Goal: Check status: Check status

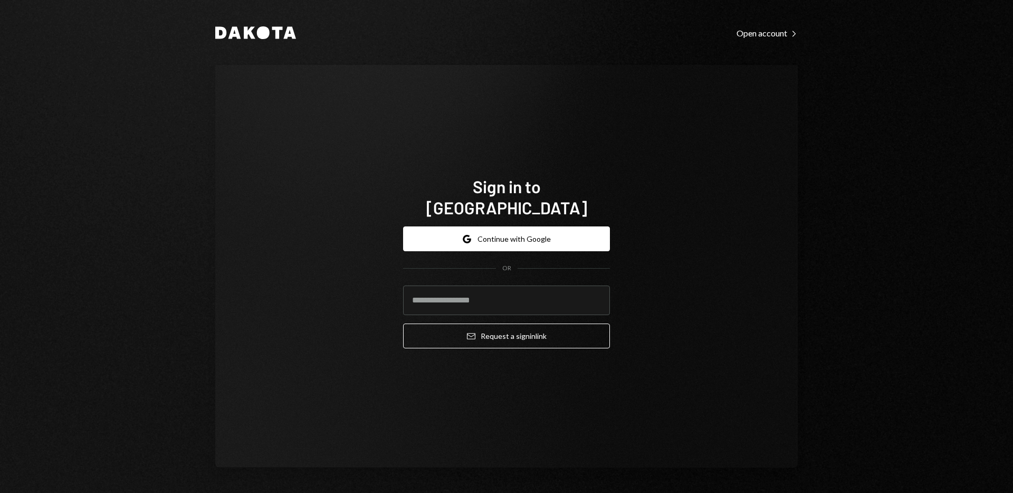
click at [527, 243] on form "Google Continue with Google OR Email Request a sign in link" at bounding box center [506, 287] width 207 height 122
click at [519, 234] on button "Google Continue with Google" at bounding box center [506, 238] width 207 height 25
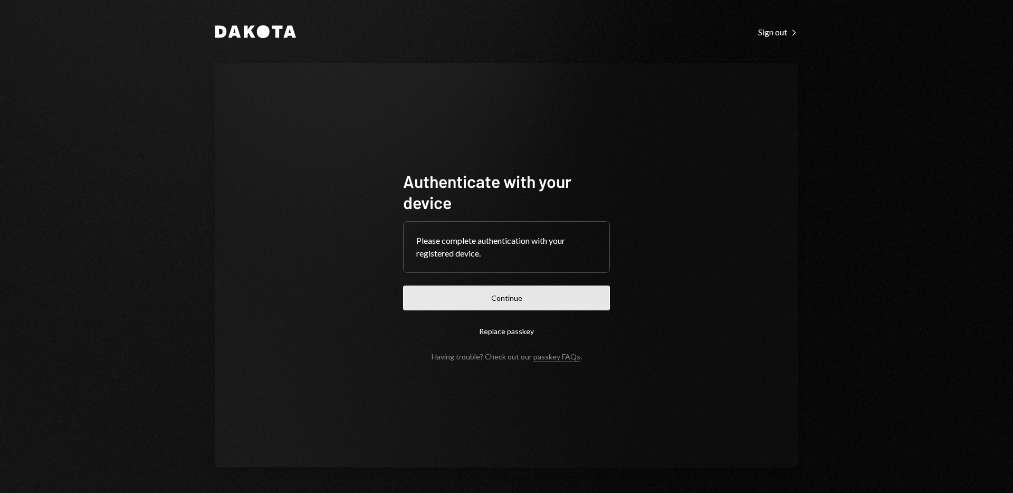
click at [508, 295] on button "Continue" at bounding box center [506, 298] width 207 height 25
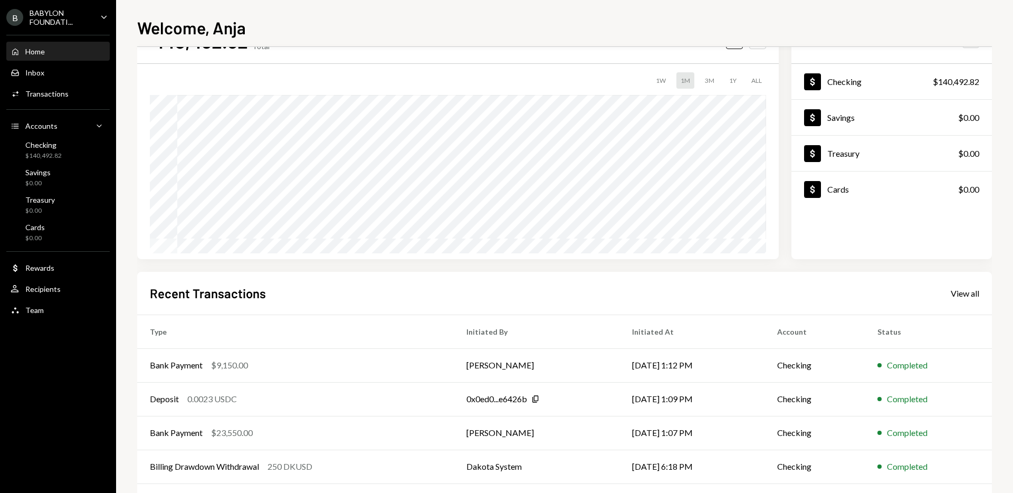
scroll to position [93, 0]
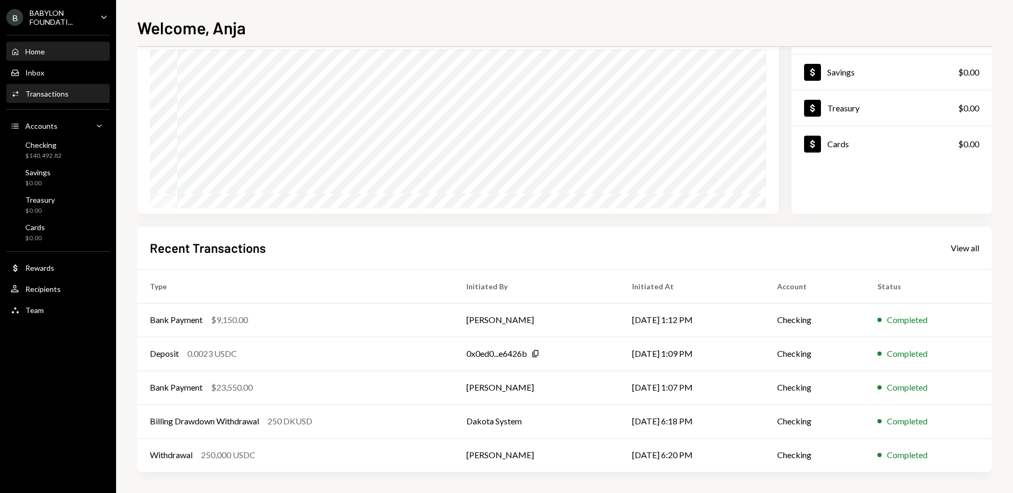
click at [58, 87] on div "Activities Transactions" at bounding box center [58, 94] width 95 height 18
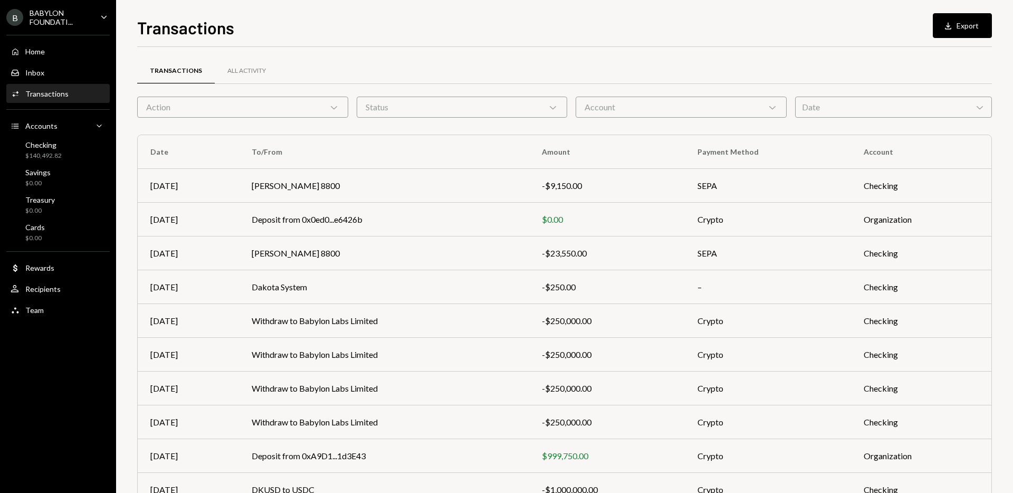
click at [85, 21] on div "BABYLON FOUNDATI..." at bounding box center [61, 17] width 62 height 18
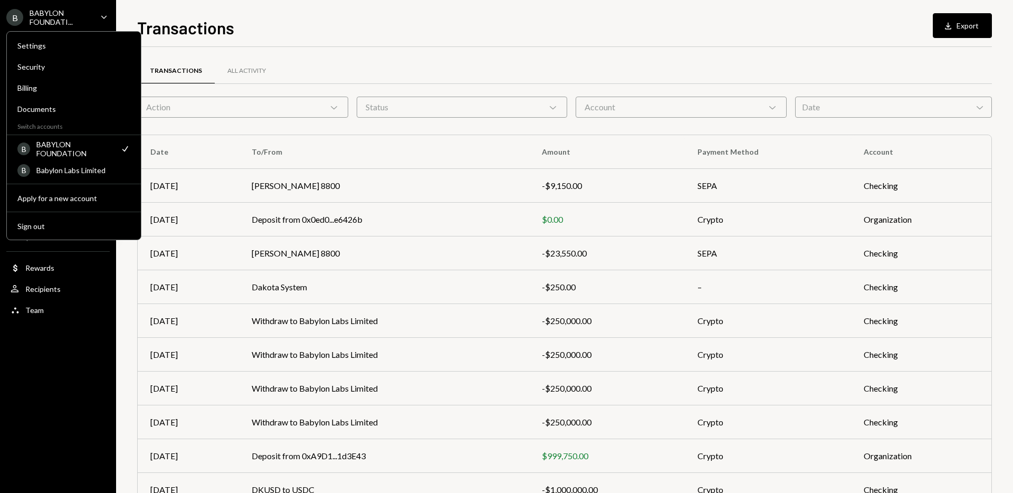
click at [79, 181] on div "Settings Security Billing Documents Switch accounts B BABYLON FOUNDATION Check …" at bounding box center [73, 135] width 135 height 209
click at [80, 177] on div "B Babylon Labs Limited" at bounding box center [73, 171] width 113 height 18
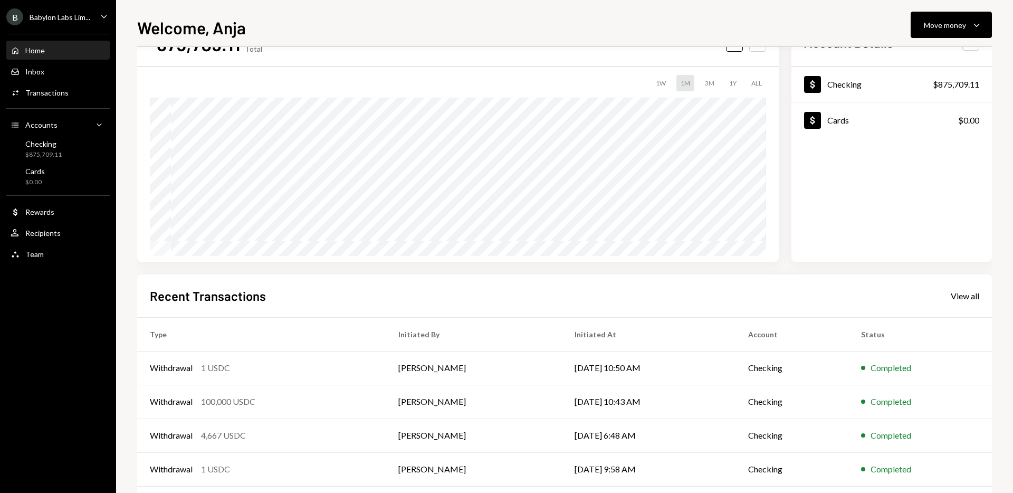
scroll to position [93, 0]
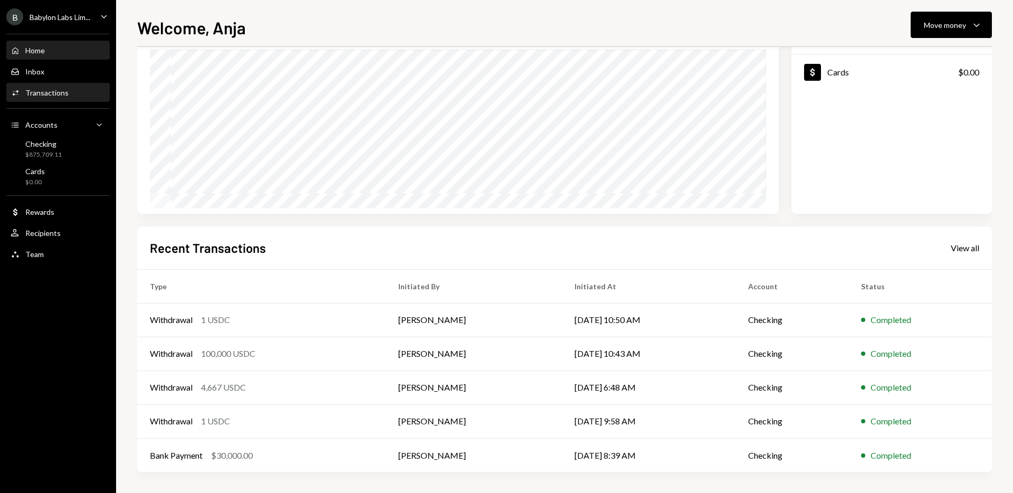
click at [72, 97] on div "Activities Transactions" at bounding box center [58, 93] width 95 height 10
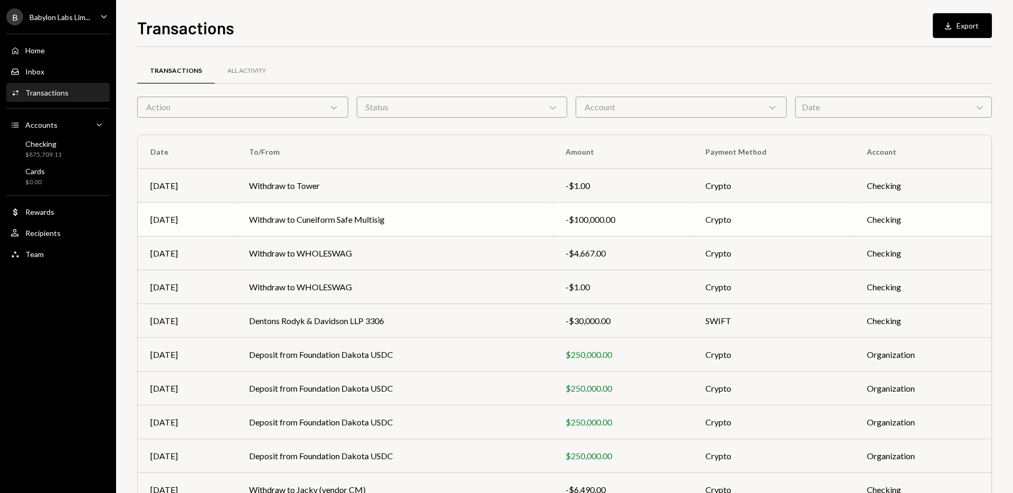
click at [487, 223] on td "Withdraw to Cuneiform Safe Multisig" at bounding box center [394, 220] width 317 height 34
